Goal: Information Seeking & Learning: Compare options

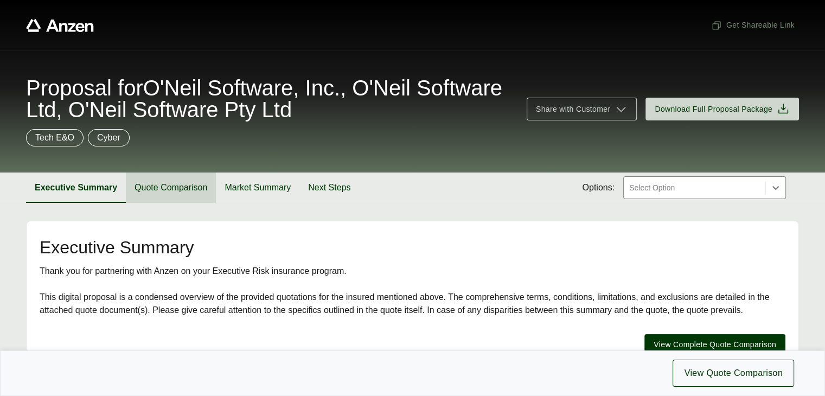
click at [190, 191] on button "Quote Comparison" at bounding box center [171, 187] width 90 height 30
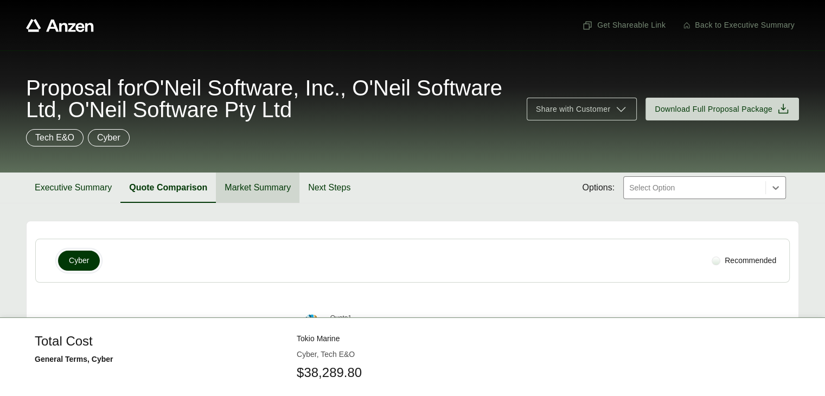
click at [243, 190] on button "Market Summary" at bounding box center [258, 187] width 84 height 30
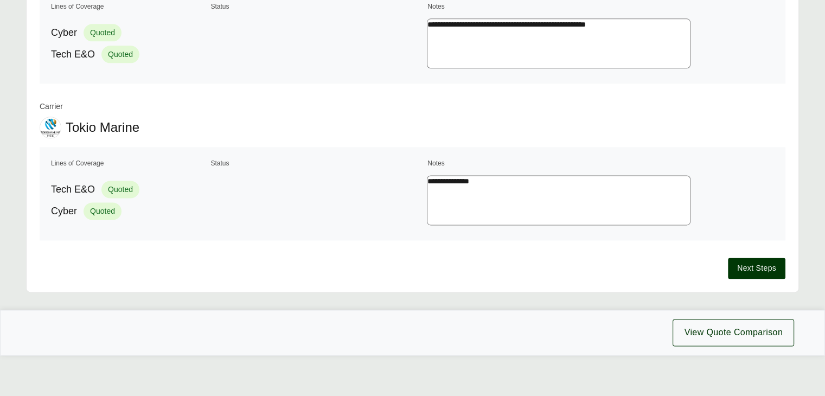
scroll to position [1379, 0]
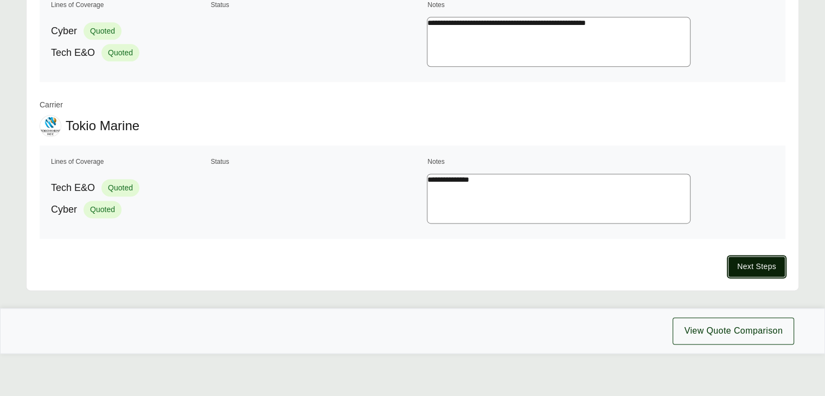
click at [751, 266] on span "Next Steps" at bounding box center [756, 266] width 39 height 11
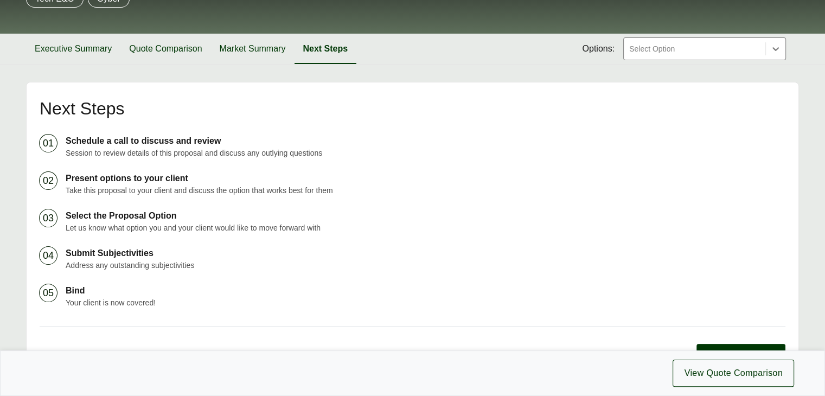
scroll to position [126, 0]
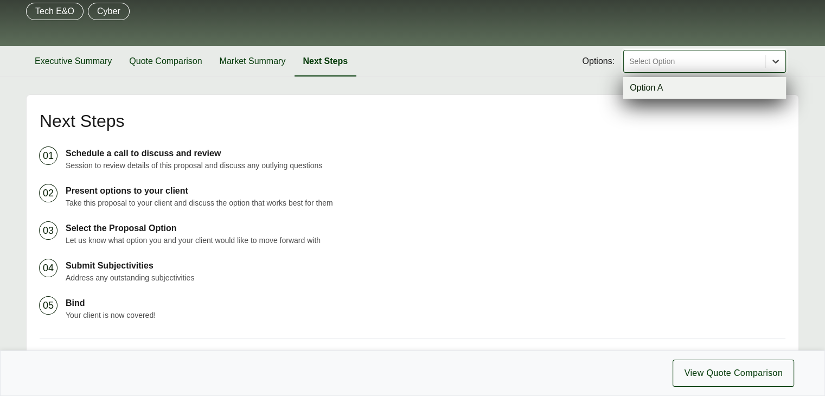
click at [777, 63] on icon at bounding box center [775, 62] width 7 height 4
click at [93, 60] on button "Executive Summary" at bounding box center [73, 61] width 94 height 30
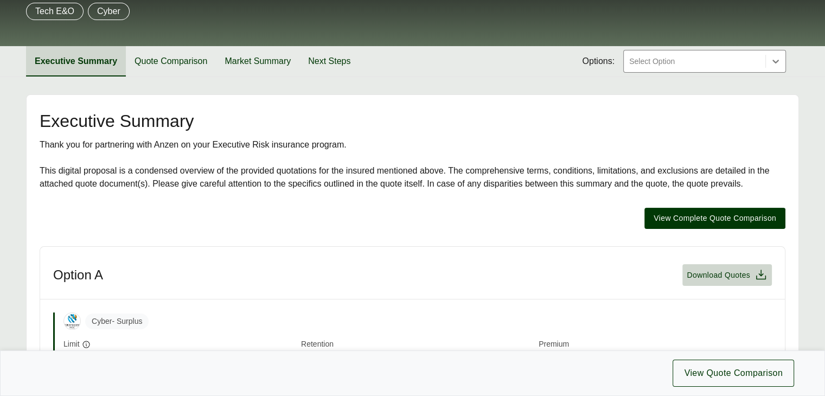
click at [92, 63] on button "Executive Summary" at bounding box center [76, 61] width 100 height 30
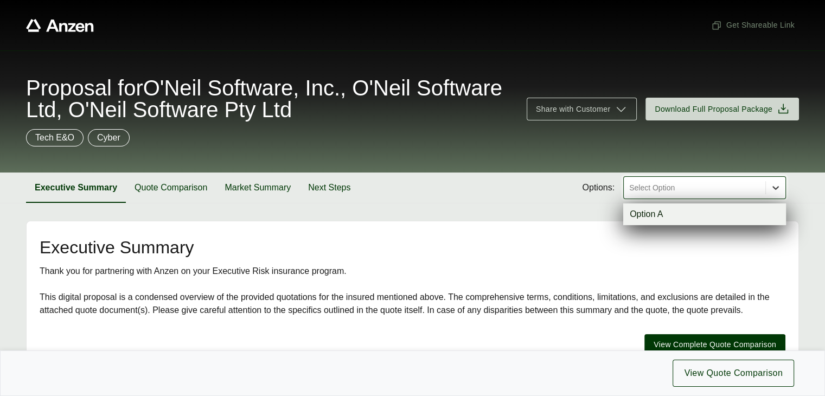
click at [775, 187] on icon at bounding box center [775, 188] width 7 height 4
click at [649, 219] on div "Option A" at bounding box center [704, 214] width 163 height 22
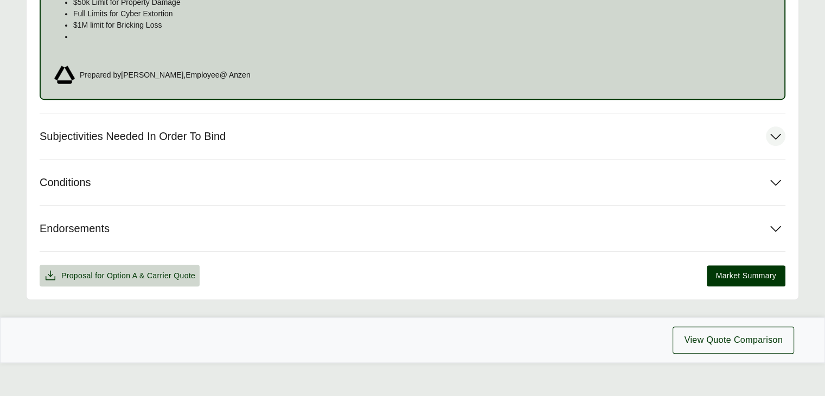
scroll to position [782, 0]
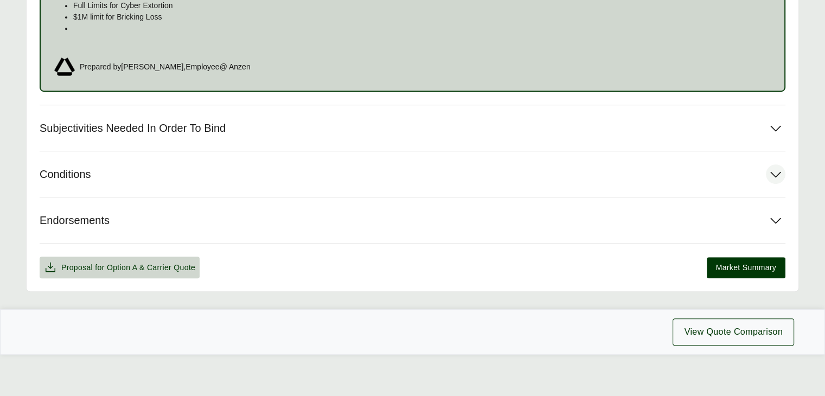
click at [65, 174] on span "Conditions" at bounding box center [66, 175] width 52 height 14
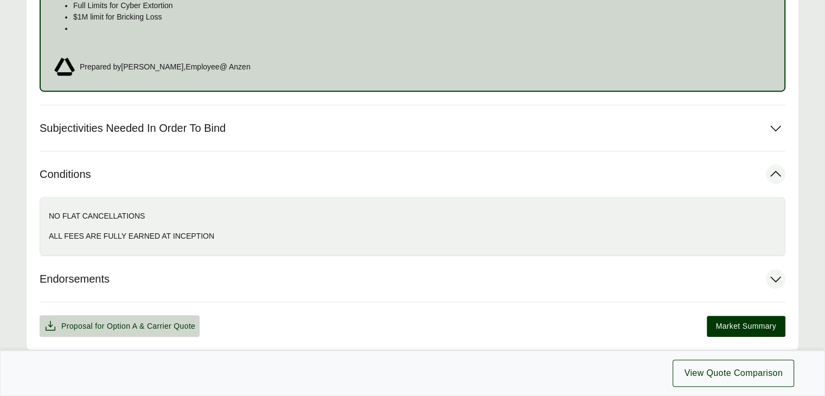
click at [79, 280] on span "Endorsements" at bounding box center [75, 279] width 70 height 14
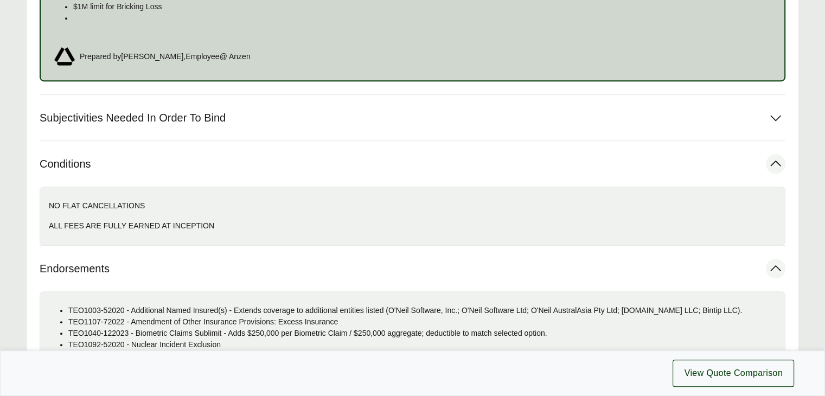
scroll to position [772, 0]
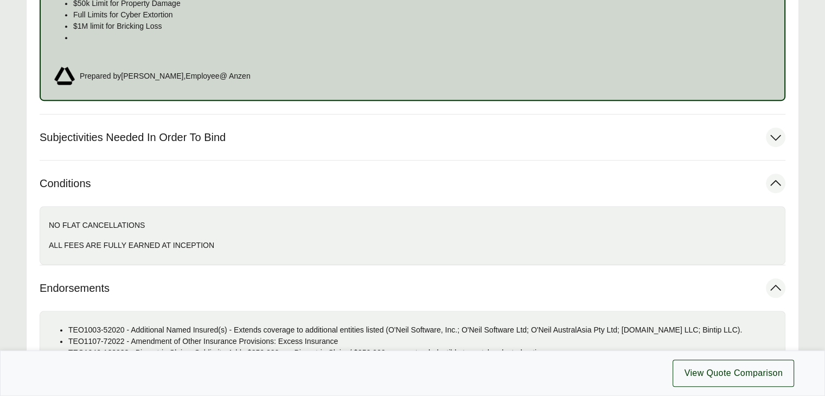
click at [187, 135] on span "Subjectivities Needed In Order To Bind" at bounding box center [133, 138] width 186 height 14
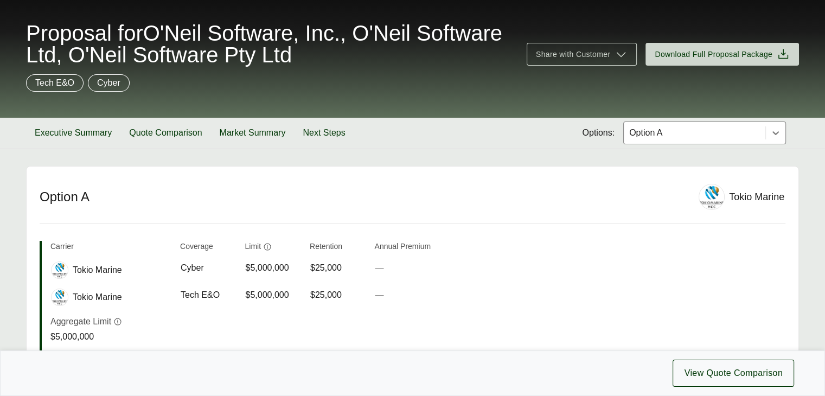
scroll to position [0, 0]
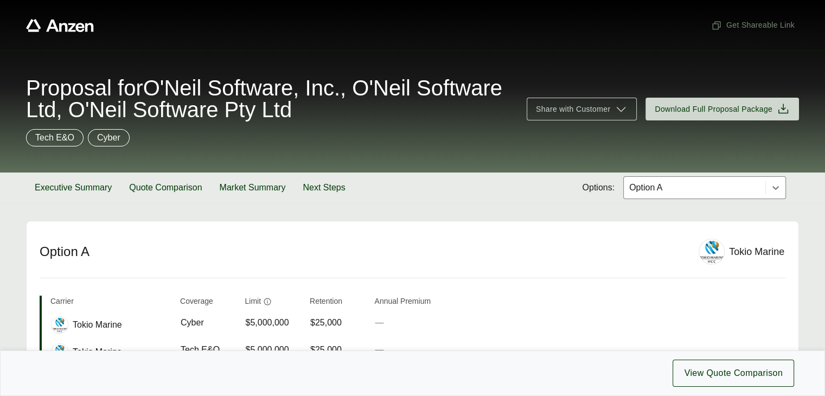
click at [76, 29] on icon "Anzen website" at bounding box center [79, 27] width 9 height 9
